Goal: Task Accomplishment & Management: Use online tool/utility

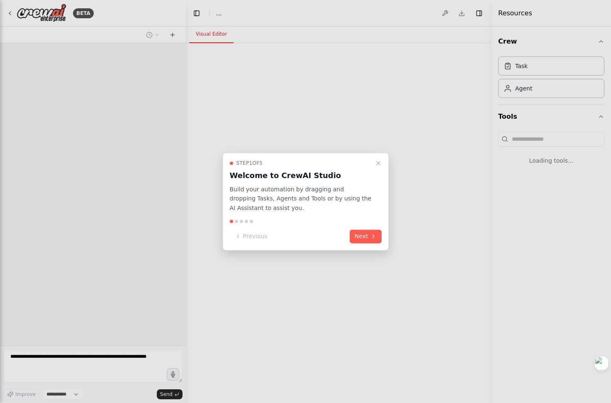
select select "****"
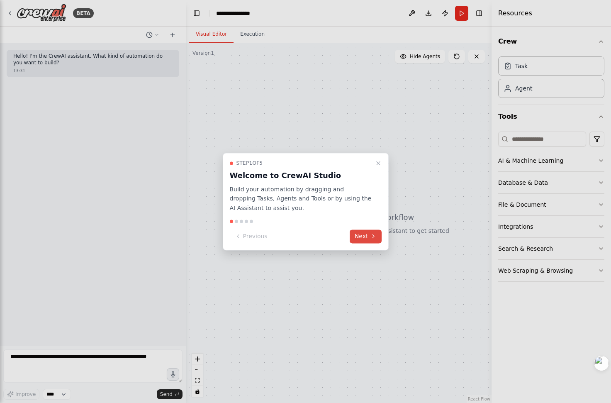
click at [362, 237] on button "Next" at bounding box center [366, 236] width 32 height 14
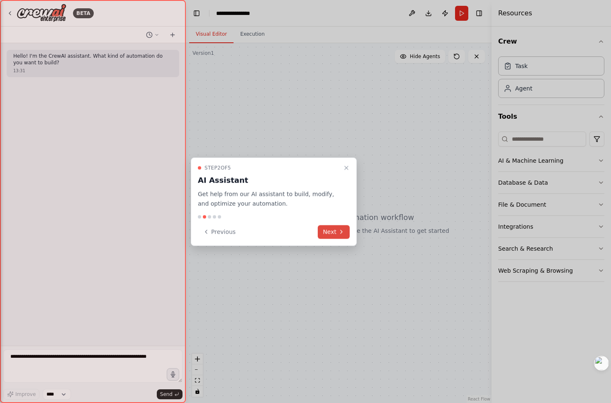
click at [341, 229] on icon at bounding box center [341, 232] width 7 height 7
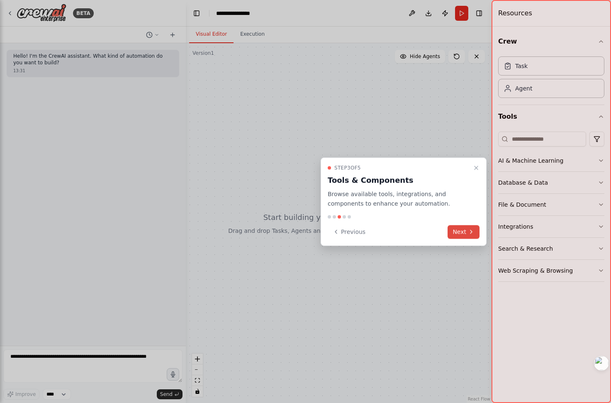
click at [463, 232] on button "Next" at bounding box center [463, 232] width 32 height 14
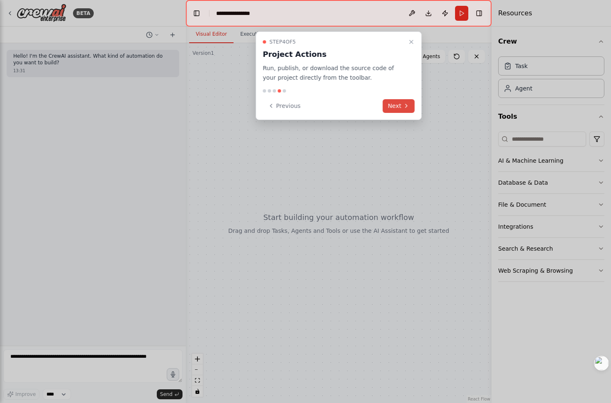
click at [403, 102] on icon at bounding box center [406, 105] width 7 height 7
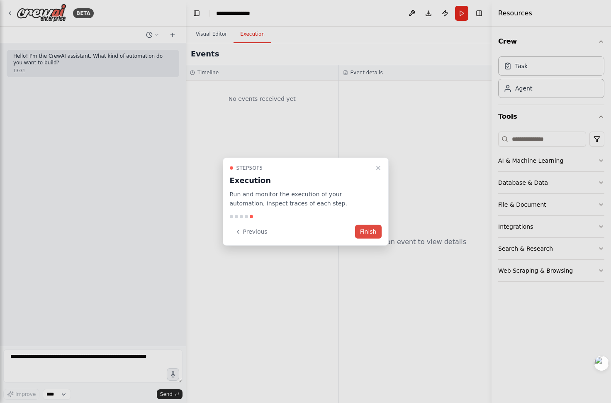
click at [372, 233] on button "Finish" at bounding box center [368, 232] width 27 height 14
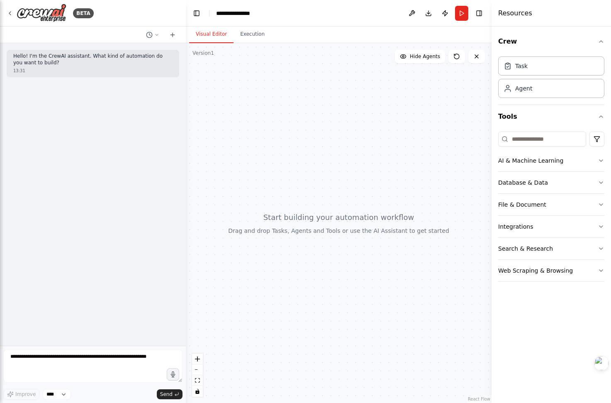
click at [296, 106] on div at bounding box center [339, 223] width 306 height 360
click at [396, 190] on div at bounding box center [339, 223] width 306 height 360
click at [149, 374] on textarea at bounding box center [92, 365] width 179 height 33
click at [150, 367] on html "**********" at bounding box center [305, 201] width 611 height 403
click at [120, 367] on textarea "To enrich screen reader interactions, please activate Accessibility in Grammarl…" at bounding box center [92, 365] width 179 height 33
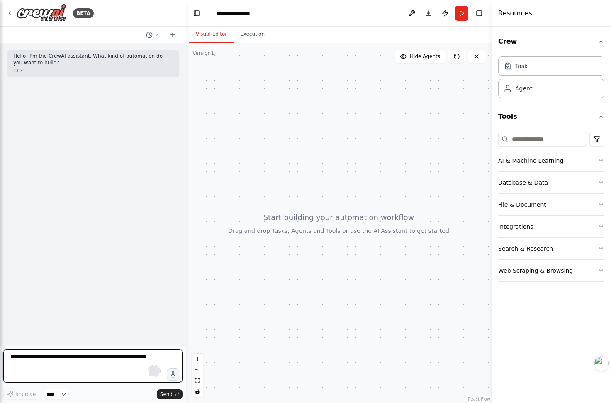
click at [132, 359] on textarea "To enrich screen reader interactions, please activate Accessibility in Grammarl…" at bounding box center [92, 365] width 179 height 33
type textarea "*"
click at [258, 43] on button "Execution" at bounding box center [252, 34] width 38 height 17
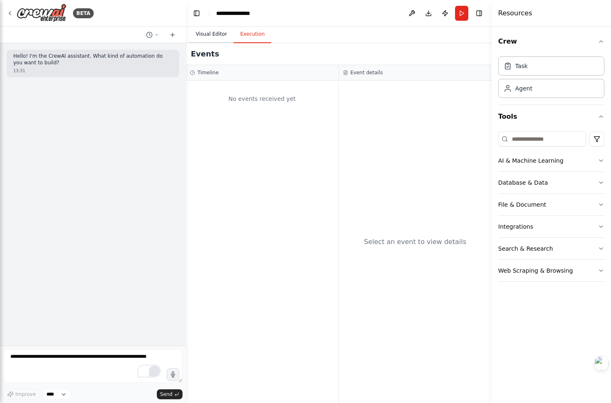
click at [221, 35] on button "Visual Editor" at bounding box center [211, 34] width 44 height 17
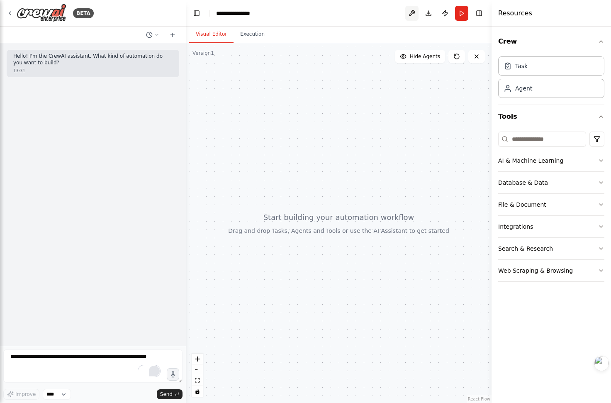
click at [409, 12] on button at bounding box center [411, 13] width 13 height 15
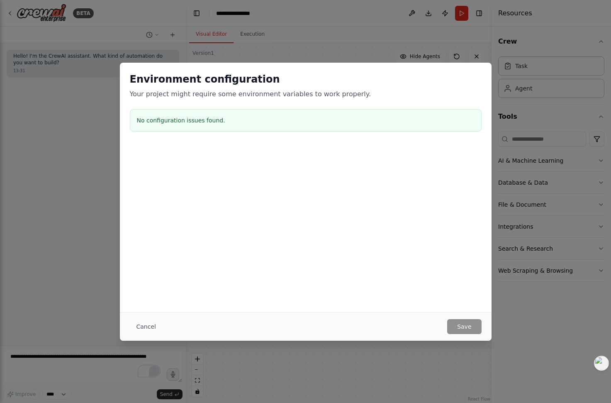
click at [486, 48] on div "Environment configuration Your project might require some environment variables…" at bounding box center [305, 201] width 611 height 403
click at [156, 326] on button "Cancel" at bounding box center [146, 326] width 33 height 15
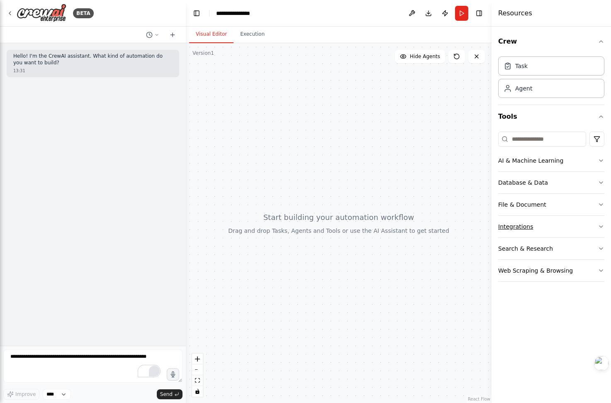
click at [571, 228] on button "Integrations" at bounding box center [551, 227] width 106 height 22
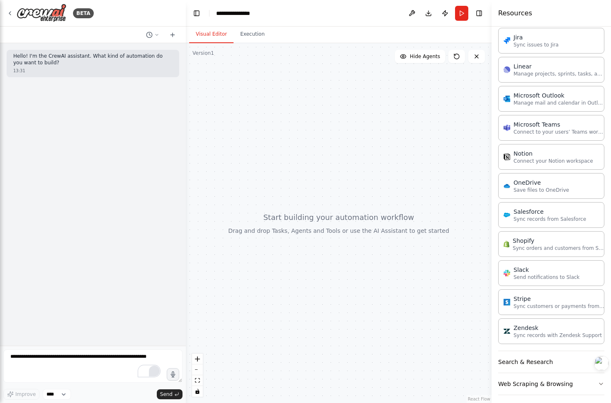
scroll to position [508, 0]
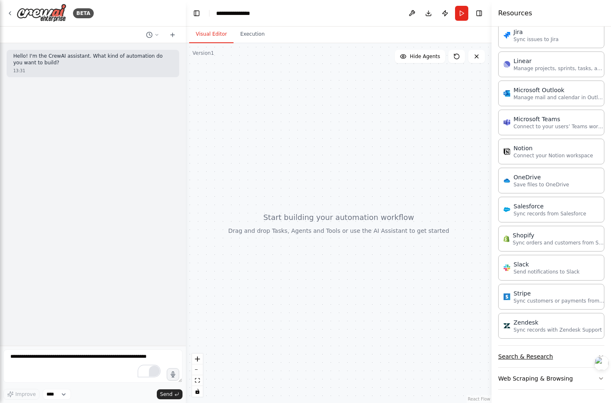
click at [571, 353] on button "Search & Research" at bounding box center [551, 356] width 106 height 22
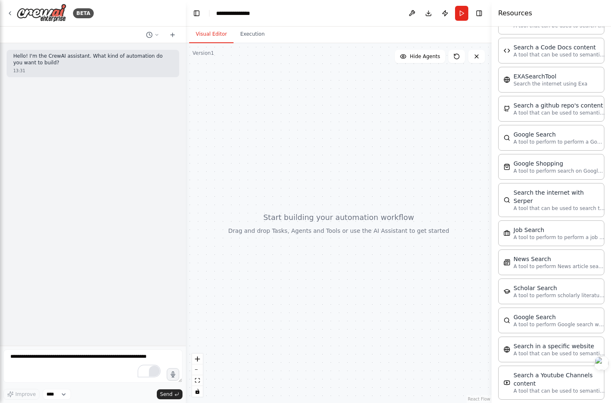
scroll to position [930, 0]
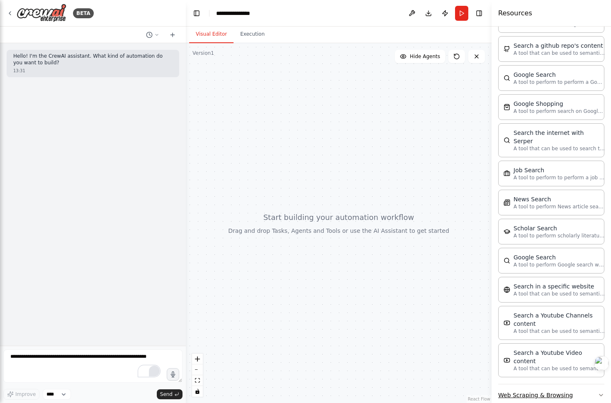
click at [573, 384] on button "Web Scraping & Browsing" at bounding box center [551, 395] width 106 height 22
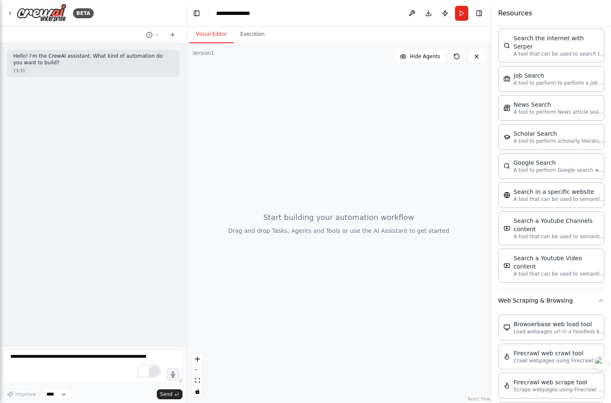
scroll to position [0, 0]
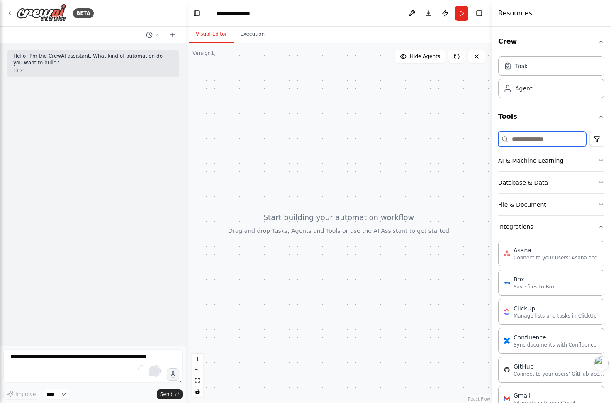
click at [530, 134] on input at bounding box center [542, 138] width 88 height 15
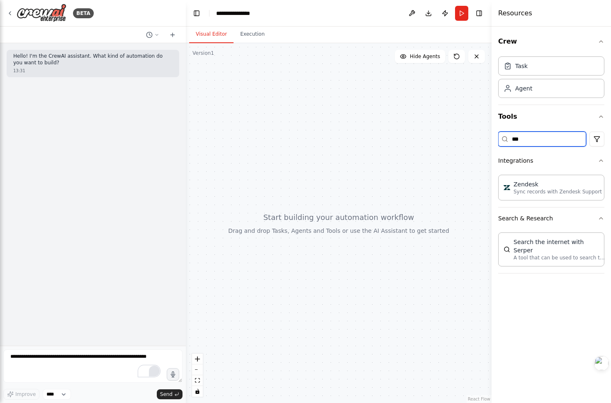
type input "***"
click at [565, 143] on input "***" at bounding box center [542, 138] width 88 height 15
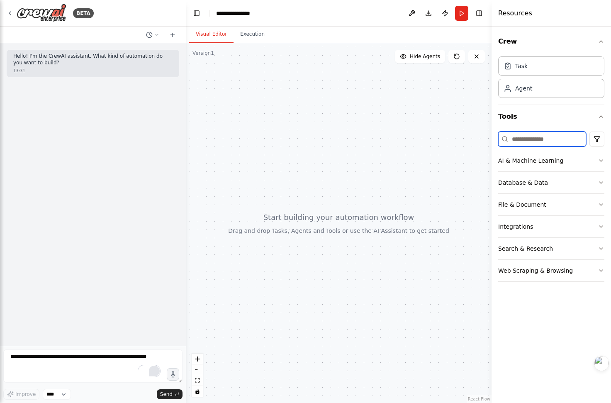
click at [557, 141] on input at bounding box center [542, 138] width 88 height 15
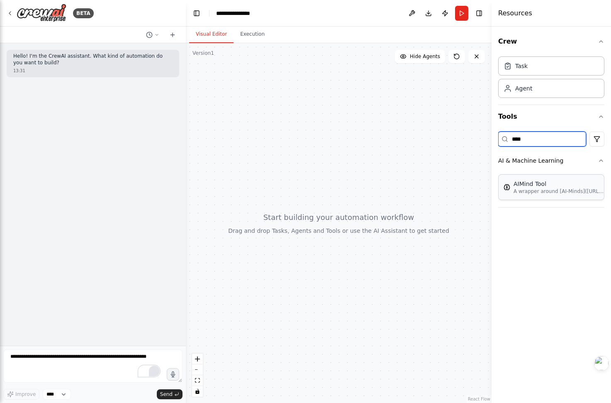
type input "****"
click at [568, 183] on div "AIMind Tool" at bounding box center [558, 184] width 91 height 8
click at [595, 161] on button "AI & Machine Learning" at bounding box center [551, 161] width 106 height 22
click at [579, 142] on input "****" at bounding box center [542, 138] width 88 height 15
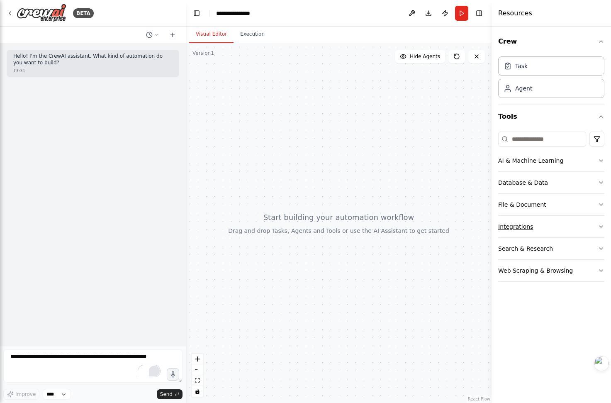
click at [561, 228] on button "Integrations" at bounding box center [551, 227] width 106 height 22
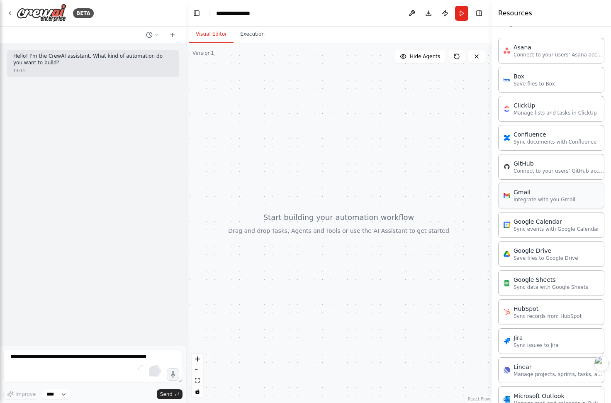
scroll to position [122, 0]
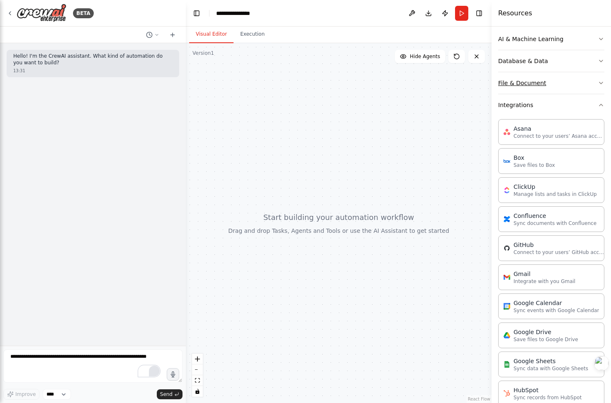
click at [542, 88] on button "File & Document" at bounding box center [551, 83] width 106 height 22
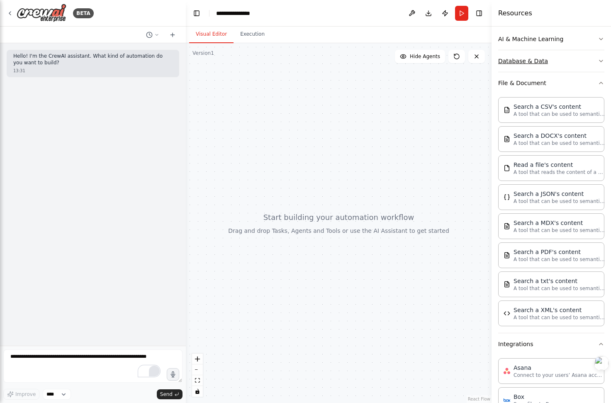
click at [576, 68] on button "Database & Data" at bounding box center [551, 61] width 106 height 22
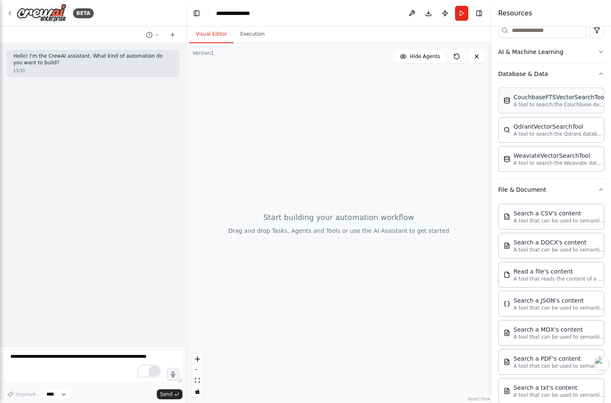
scroll to position [88, 0]
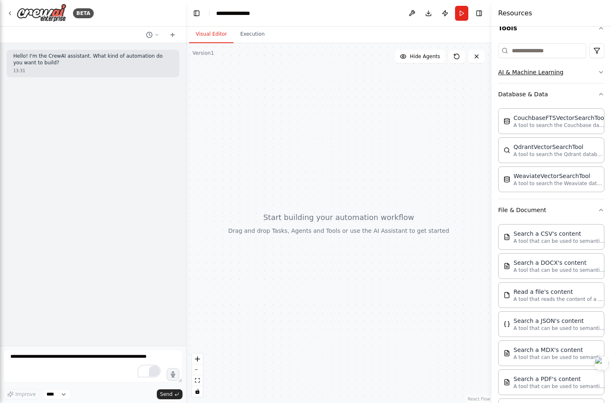
click at [576, 70] on button "AI & Machine Learning" at bounding box center [551, 72] width 106 height 22
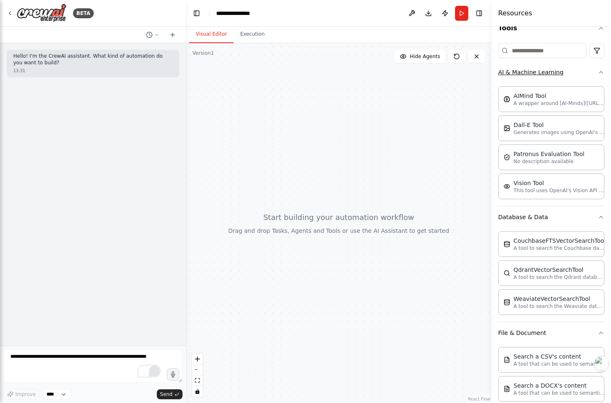
click at [579, 71] on button "AI & Machine Learning" at bounding box center [551, 72] width 106 height 22
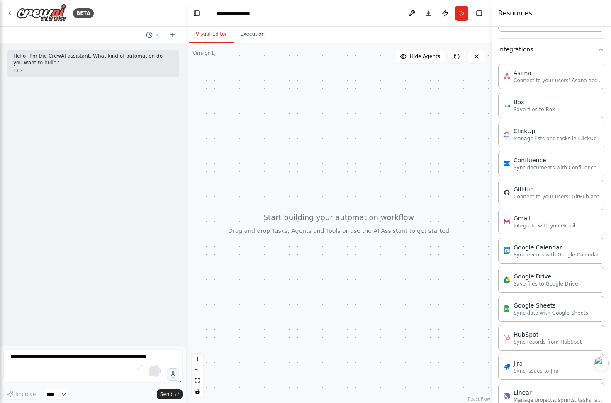
scroll to position [841, 0]
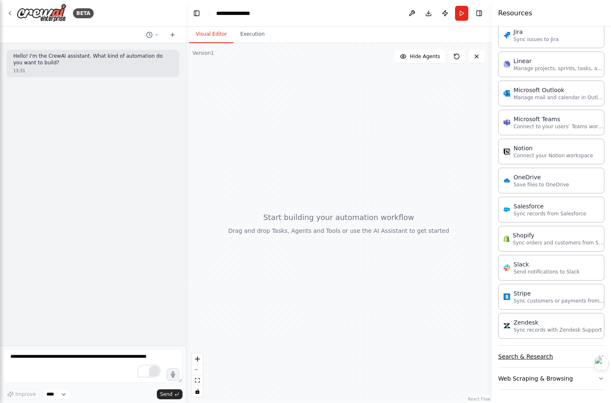
click at [590, 345] on button "Search & Research" at bounding box center [551, 356] width 106 height 22
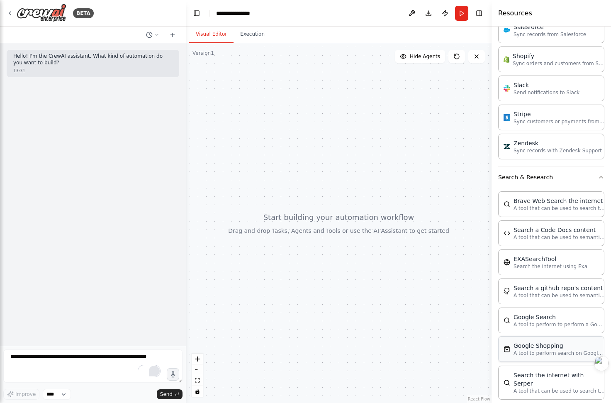
scroll to position [1262, 0]
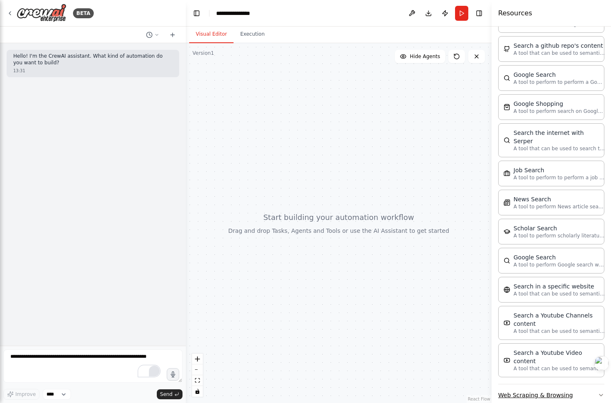
click at [586, 384] on button "Web Scraping & Browsing" at bounding box center [551, 395] width 106 height 22
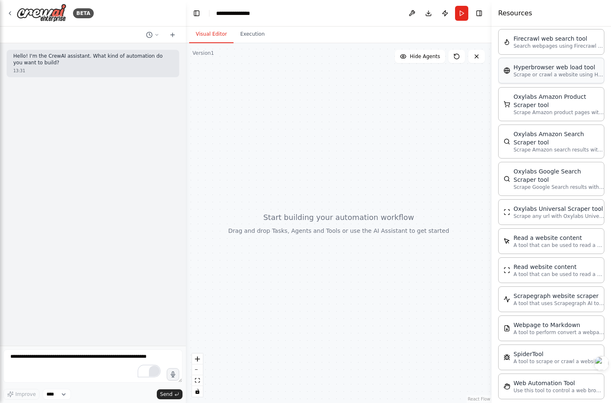
scroll to position [1726, 0]
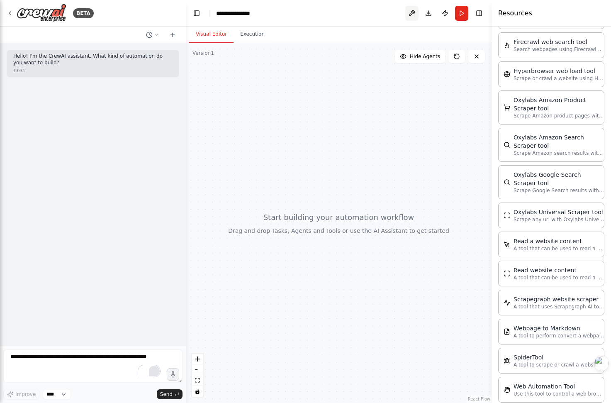
click at [410, 12] on button at bounding box center [411, 13] width 13 height 15
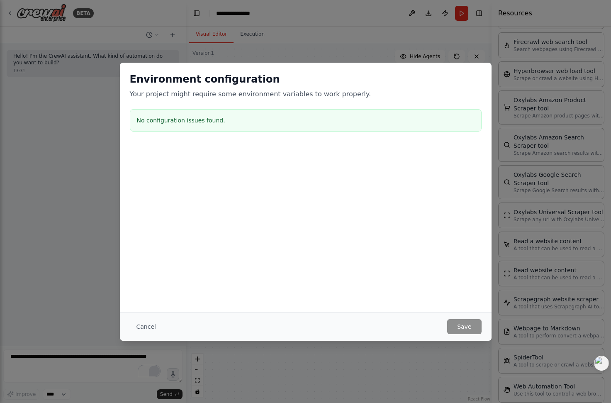
click at [511, 63] on div "Environment configuration Your project might require some environment variables…" at bounding box center [305, 201] width 611 height 403
click at [523, 114] on div "Environment configuration Your project might require some environment variables…" at bounding box center [305, 201] width 611 height 403
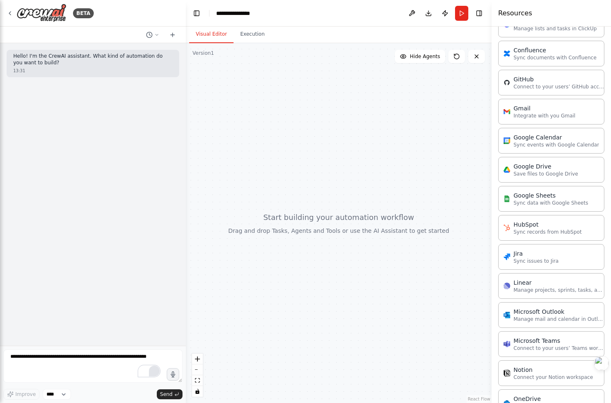
scroll to position [0, 0]
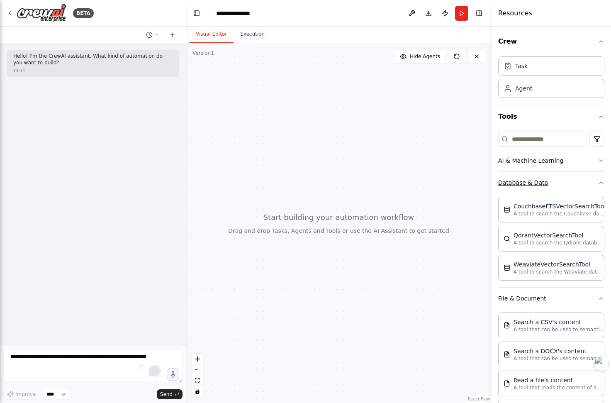
click at [581, 185] on button "Database & Data" at bounding box center [551, 183] width 106 height 22
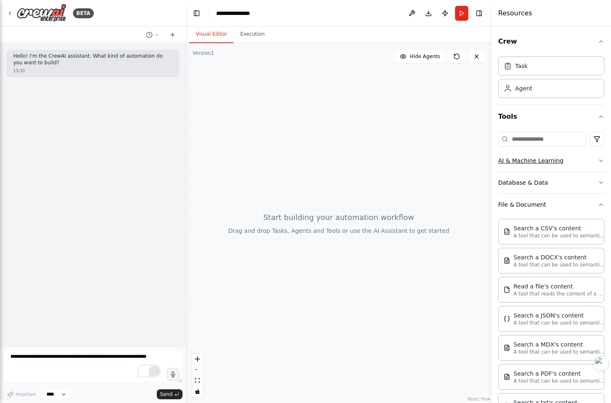
click at [585, 155] on button "AI & Machine Learning" at bounding box center [551, 161] width 106 height 22
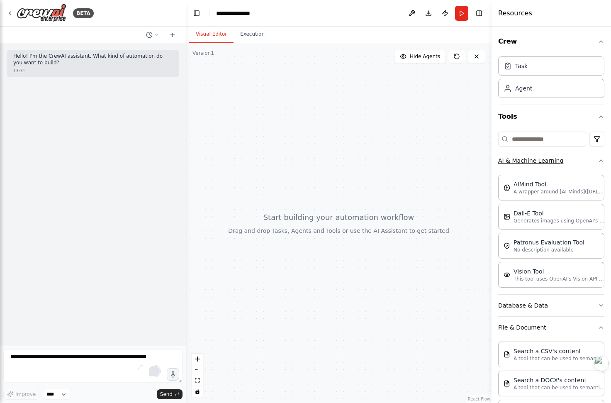
click at [589, 156] on button "AI & Machine Learning" at bounding box center [551, 161] width 106 height 22
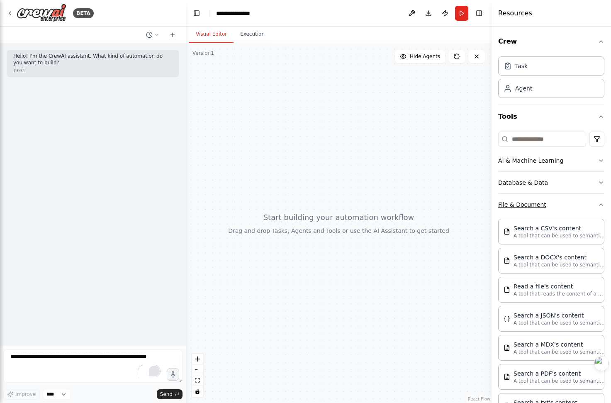
click at [579, 209] on button "File & Document" at bounding box center [551, 205] width 106 height 22
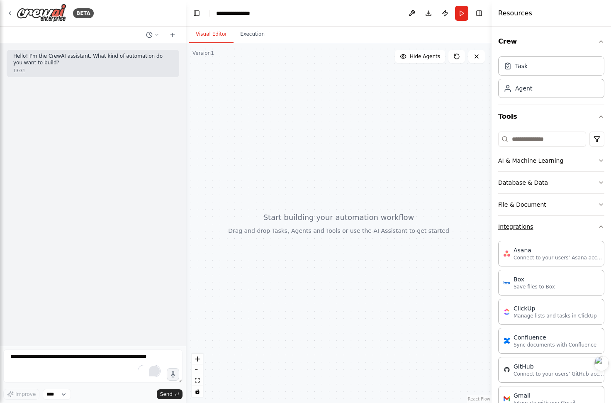
click at [574, 229] on button "Integrations" at bounding box center [551, 227] width 106 height 22
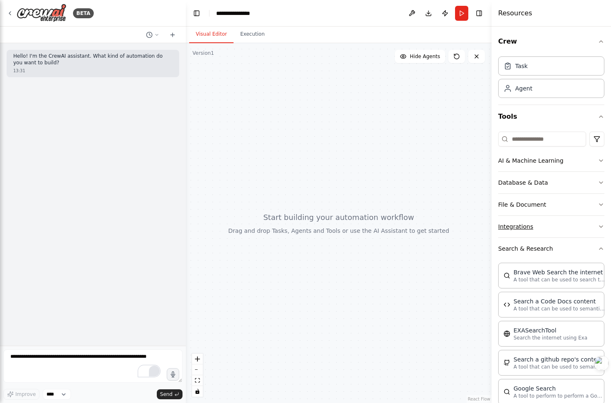
click at [571, 232] on button "Integrations" at bounding box center [551, 227] width 106 height 22
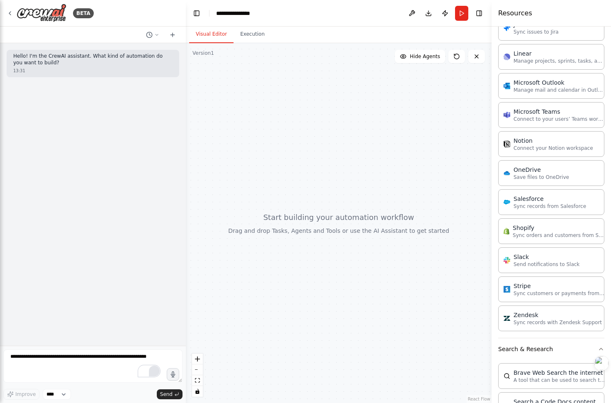
scroll to position [649, 0]
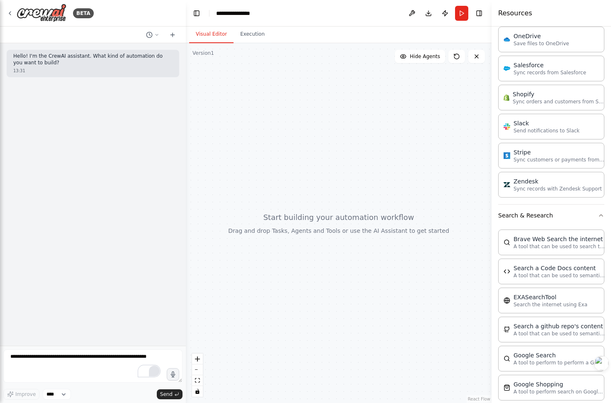
click at [377, 226] on div at bounding box center [339, 223] width 306 height 360
